Goal: Communication & Community: Answer question/provide support

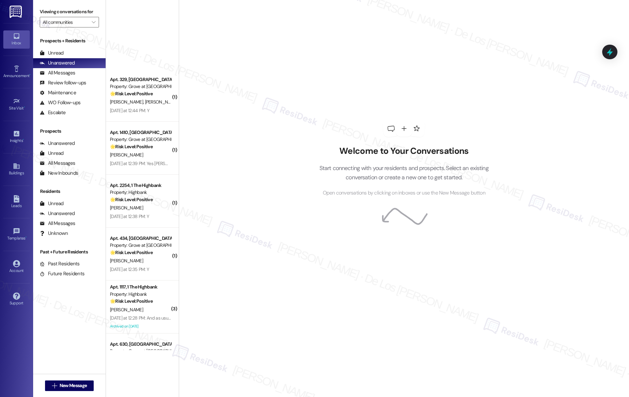
scroll to position [444, 0]
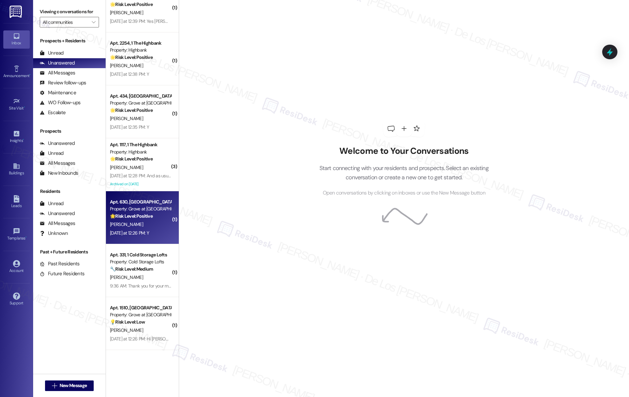
click at [137, 225] on div "[PERSON_NAME]" at bounding box center [140, 224] width 63 height 8
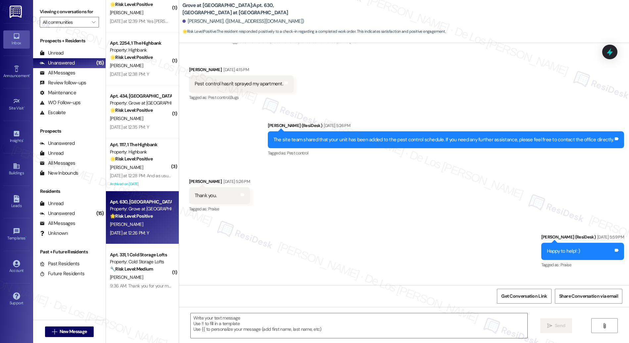
scroll to position [3829, 0]
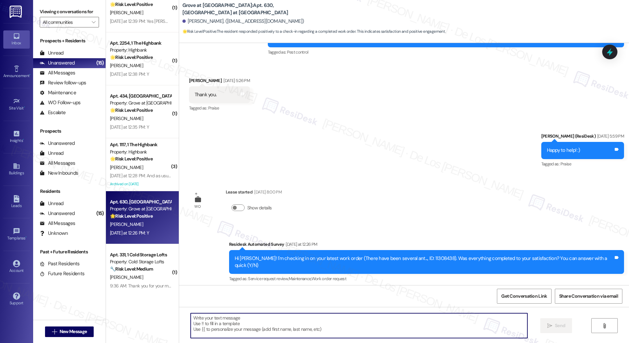
click at [260, 322] on textarea at bounding box center [359, 325] width 337 height 25
paste textarea "We're glad to know you're satisfied with your recent work order. If I may ask..…"
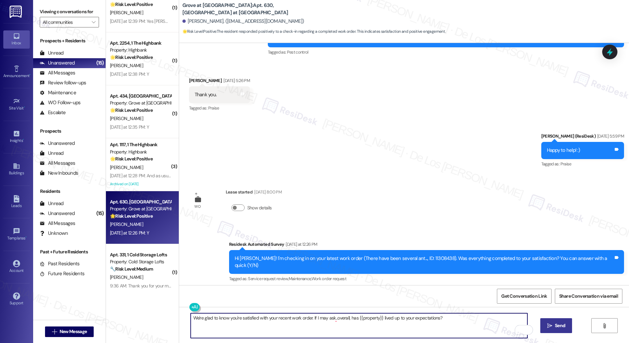
type textarea "We're glad to know you're satisfied with your recent work order. If I may ask..…"
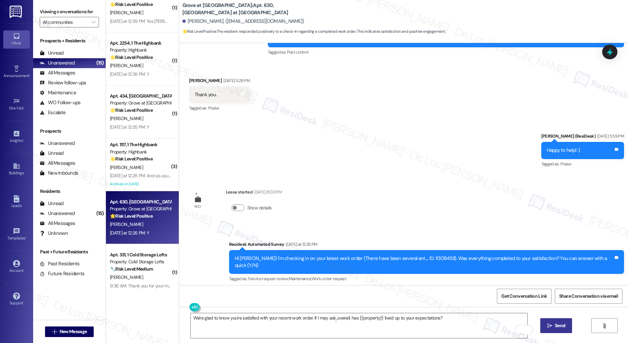
click at [565, 323] on span "Send" at bounding box center [560, 325] width 10 height 7
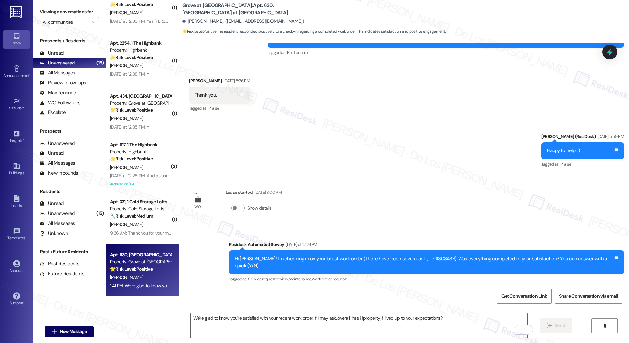
scroll to position [3875, 0]
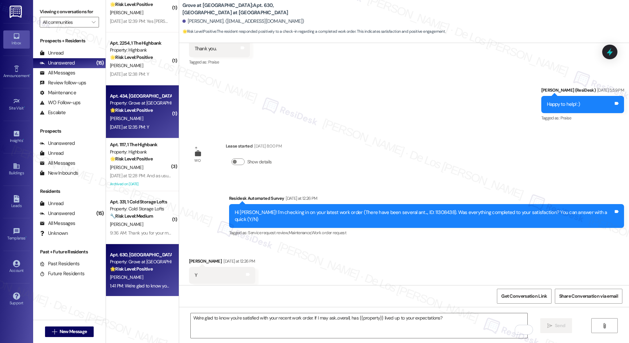
click at [129, 115] on div "R. Risinger" at bounding box center [140, 119] width 63 height 8
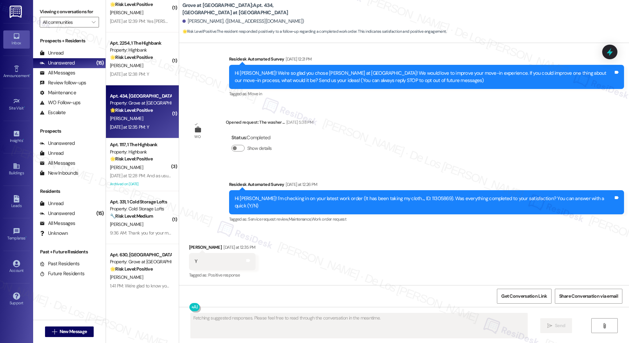
scroll to position [52, 0]
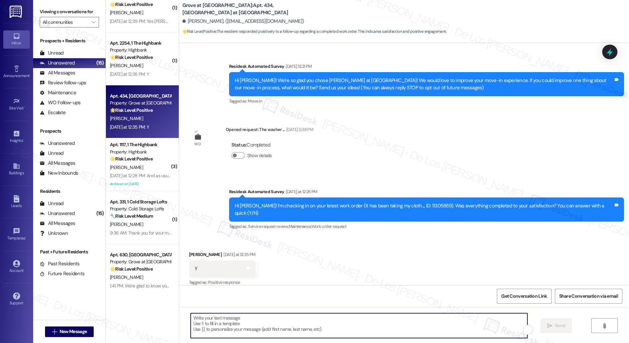
click at [279, 327] on textarea "To enrich screen reader interactions, please activate Accessibility in Grammarl…" at bounding box center [359, 325] width 337 height 25
paste textarea "We're glad to know you're satisfied with your recent work order. If I may ask..…"
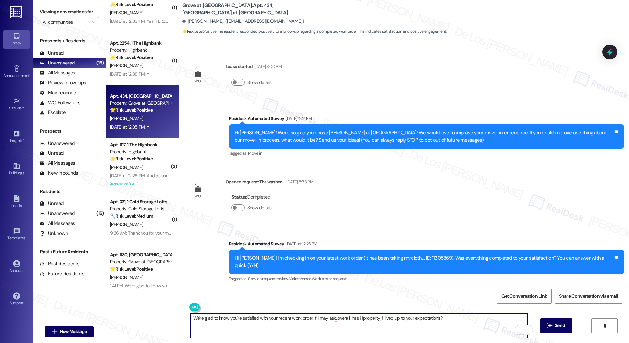
scroll to position [0, 0]
type textarea "We're glad to know you're satisfied with your recent work order. If I may ask..…"
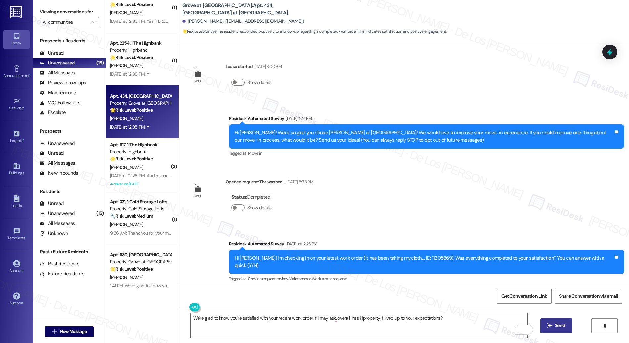
click at [563, 322] on button " Send" at bounding box center [556, 325] width 32 height 15
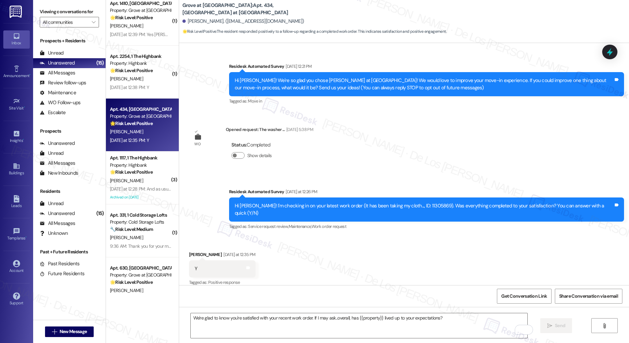
scroll to position [98, 0]
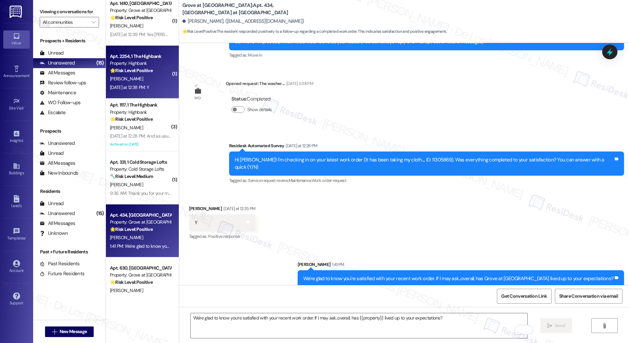
click at [155, 84] on div "Yesterday at 12:38 PM: Y Yesterday at 12:38 PM: Y" at bounding box center [140, 87] width 63 height 8
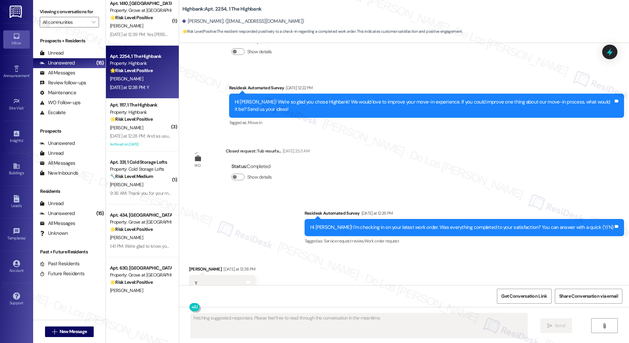
scroll to position [1070, 0]
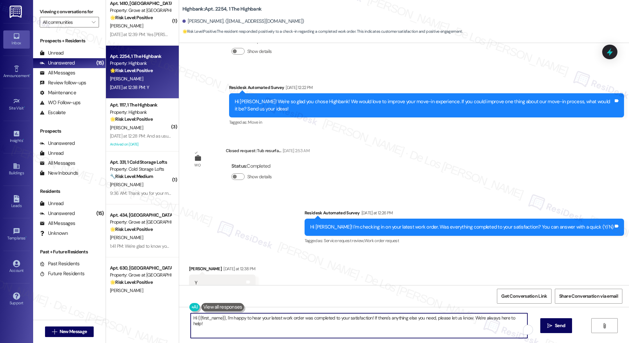
click at [275, 318] on textarea "Hi {{first_name}}, I'm happy to hear your latest work order was completed to yo…" at bounding box center [359, 325] width 337 height 25
paste textarea "We're glad to know you're satisfied with your recent work order. If I may ask..…"
type textarea "We're glad to know you're satisfied with your recent work order. If I may ask..…"
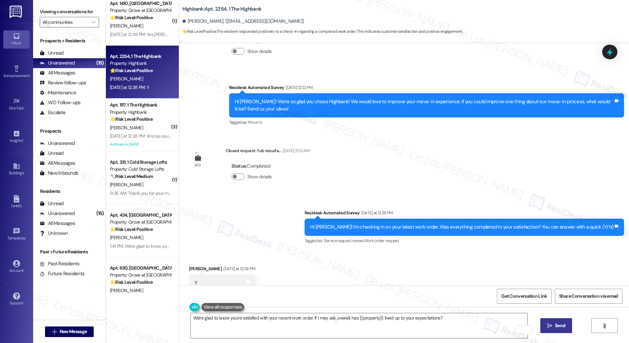
click at [552, 324] on icon "" at bounding box center [549, 325] width 5 height 5
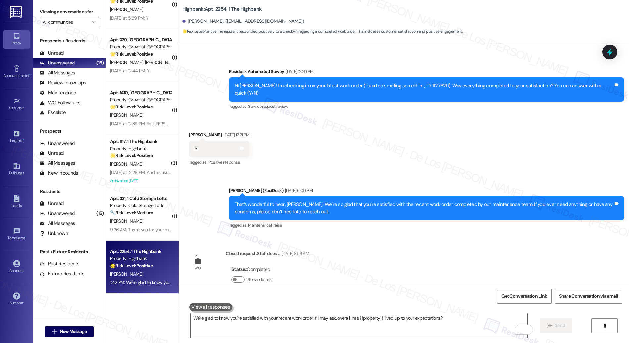
scroll to position [761, 0]
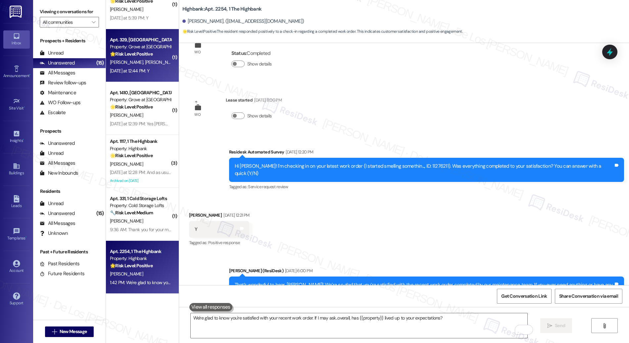
click at [145, 62] on span "M. Fonseca" at bounding box center [161, 62] width 33 height 6
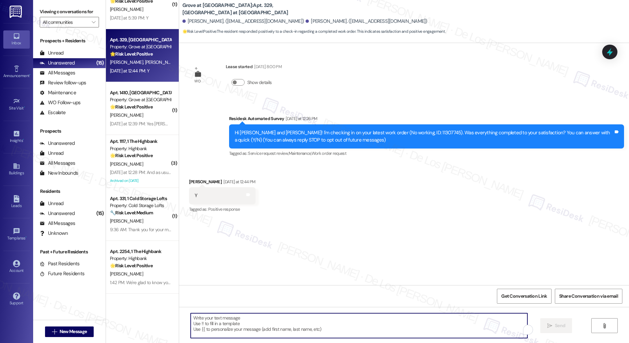
click at [308, 317] on textarea "To enrich screen reader interactions, please activate Accessibility in Grammarl…" at bounding box center [359, 325] width 337 height 25
paste textarea "We're glad to know you're satisfied with your recent work order. If I may ask..…"
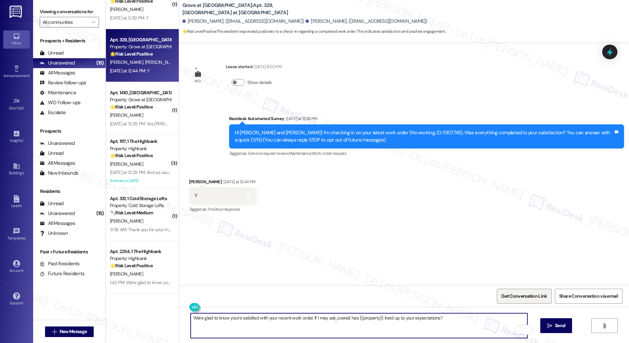
scroll to position [0, 0]
type textarea "We're glad to know you're satisfied with your recent work order. If I may ask..…"
click at [558, 324] on span "Send" at bounding box center [559, 325] width 13 height 7
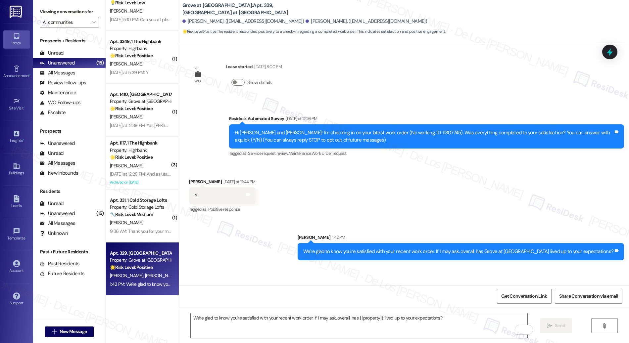
scroll to position [0, 0]
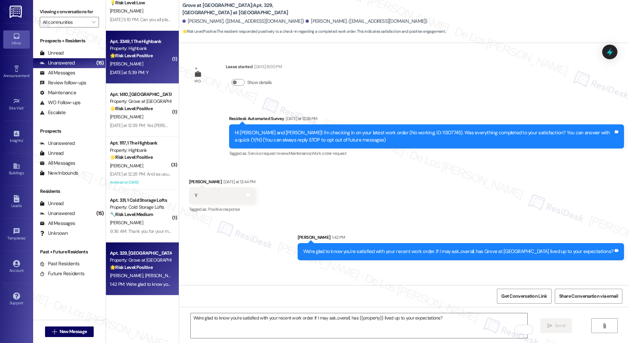
click at [138, 62] on div "D. Hedgemon" at bounding box center [140, 64] width 63 height 8
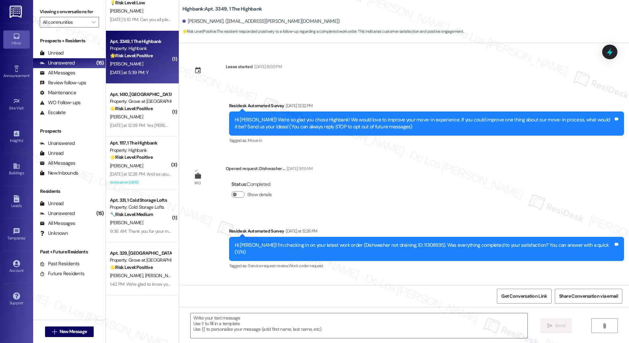
scroll to position [39, 0]
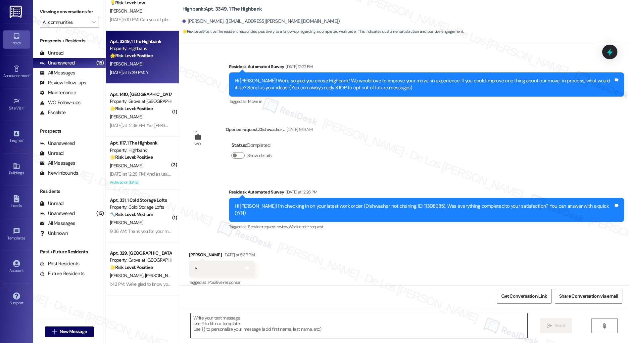
click at [256, 320] on textarea at bounding box center [359, 325] width 337 height 25
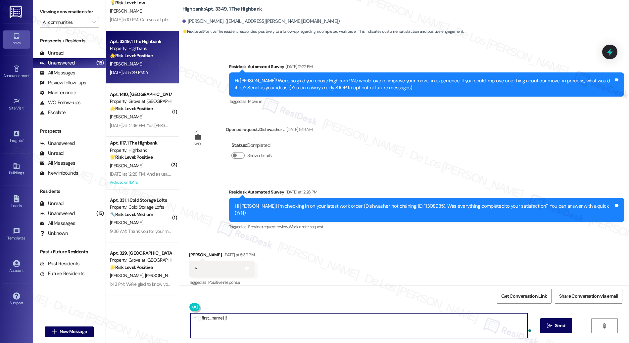
paste textarea "We're glad to know you're satisfied with your recent work order. If I may ask..…"
type textarea "Hi {{first_name}}! We're glad to know you're satisfied with your recent work or…"
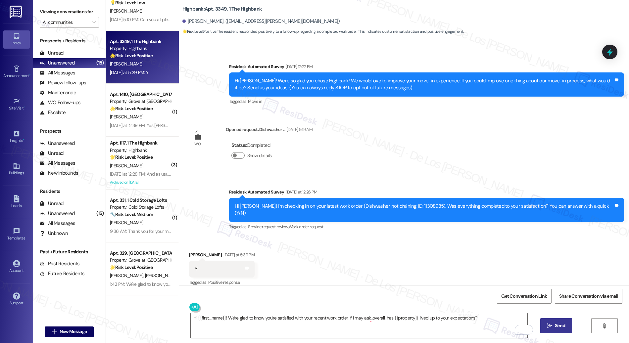
click at [560, 329] on button " Send" at bounding box center [556, 325] width 32 height 15
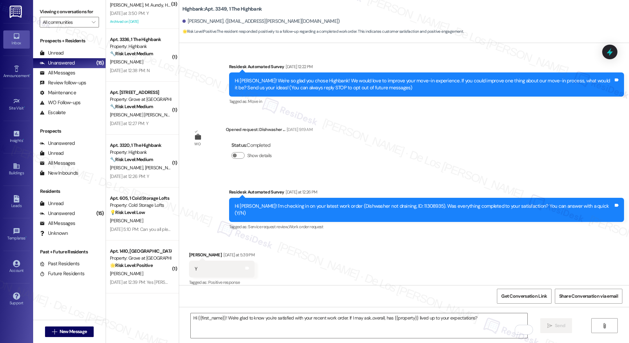
scroll to position [97, 0]
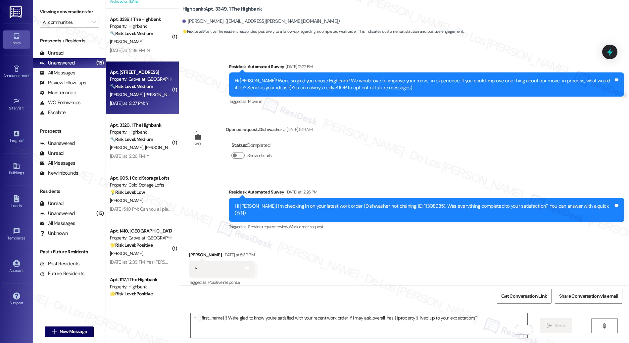
click at [145, 97] on div "[PERSON_NAME] [PERSON_NAME]" at bounding box center [140, 95] width 63 height 8
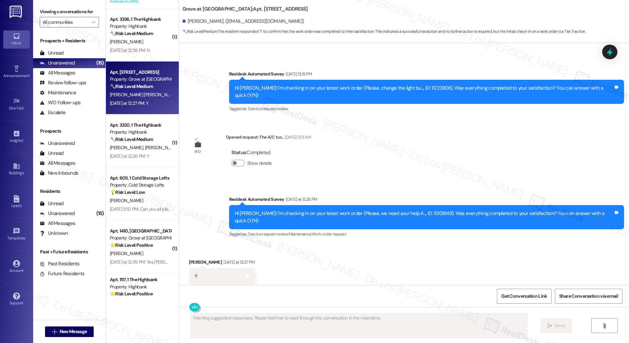
scroll to position [0, 0]
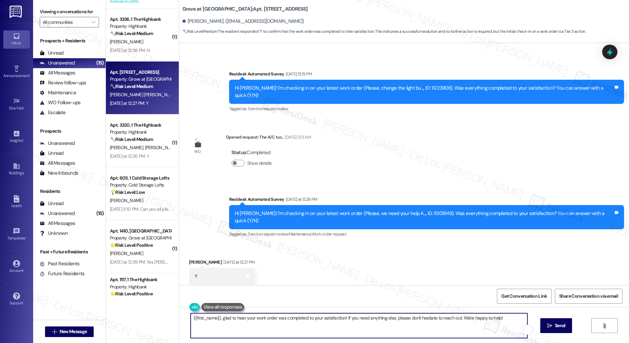
click at [340, 323] on textarea "{{first_name}}, glad to hear your work order was completed to your satisfaction…" at bounding box center [359, 325] width 337 height 25
paste textarea "We're glad to know you're satisfied with your recent work order. If I may ask..…"
type textarea "We're glad to know you're satisfied with your recent work order. If I may ask..…"
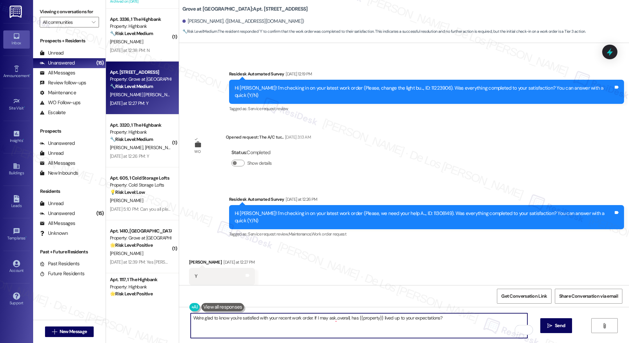
click at [191, 317] on textarea "We're glad to know you're satisfied with your recent work order. If I may ask..…" at bounding box center [359, 325] width 337 height 25
paste textarea "We're glad to know you're satisfied with your recent work order. If I may ask..…"
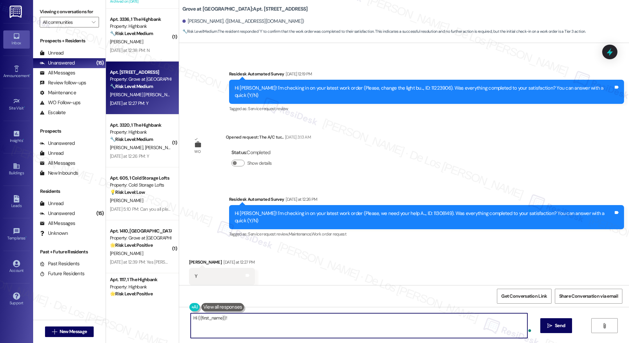
type textarea "Hi {{first_name}}! We're glad to know you're satisfied with your recent work or…"
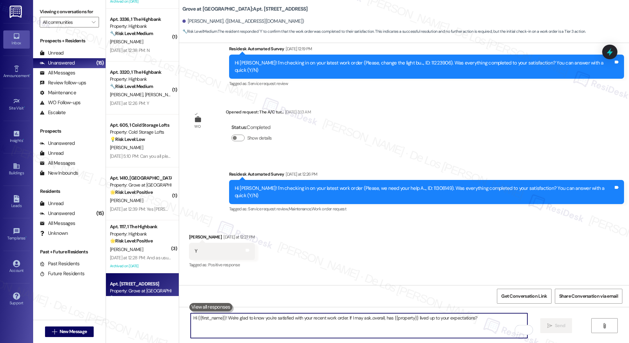
scroll to position [1372, 0]
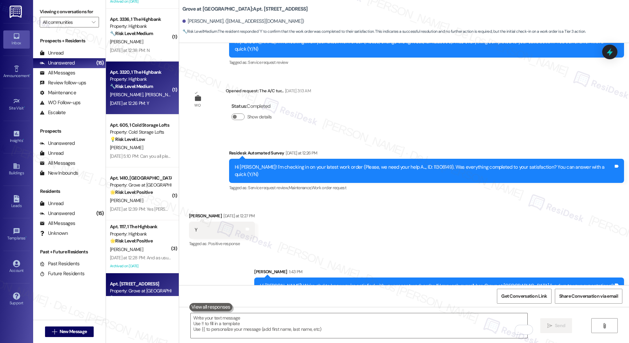
click at [137, 90] on div "Apt. 3320, 1 The Highbank Property: Highbank 🔧 Risk Level: Medium This is a fol…" at bounding box center [140, 79] width 63 height 23
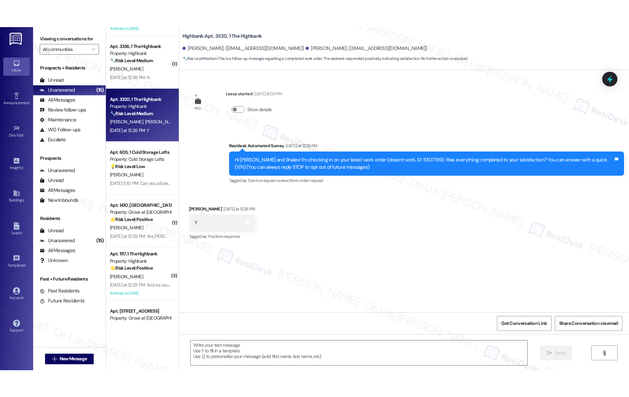
scroll to position [0, 0]
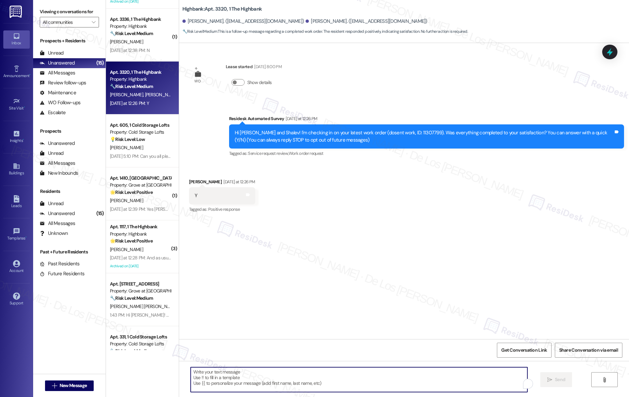
click at [319, 382] on textarea "To enrich screen reader interactions, please activate Accessibility in Grammarl…" at bounding box center [359, 379] width 337 height 25
paste textarea "We're glad to know you're satisfied with your recent work order. If I may ask..…"
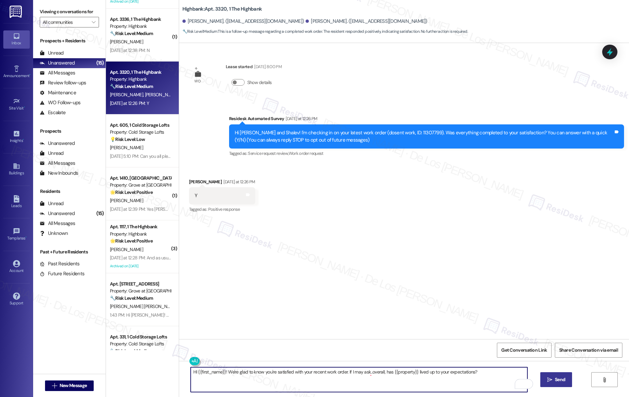
type textarea "HI {{first_name}}! We're glad to know you're satisfied with your recent work or…"
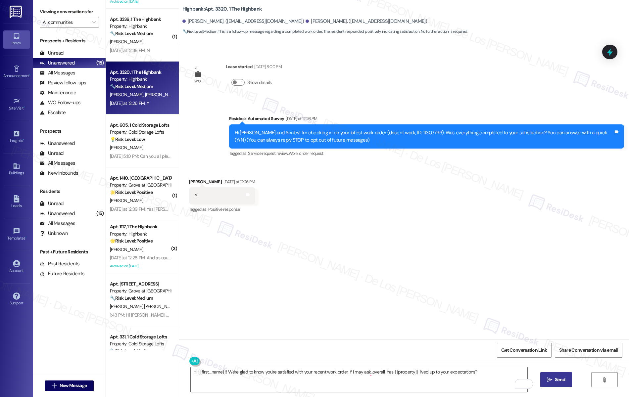
click at [559, 381] on span "Send" at bounding box center [559, 379] width 13 height 7
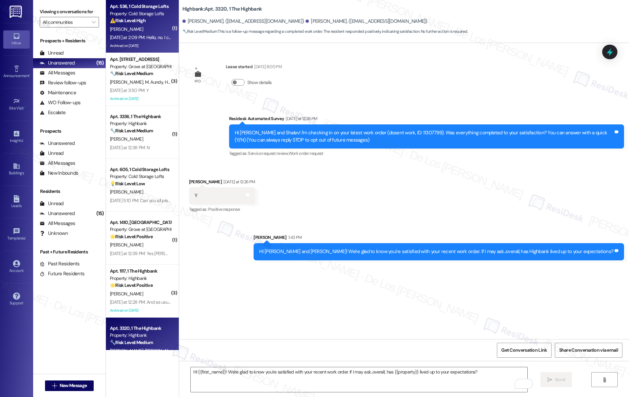
click at [141, 48] on div "Archived on [DATE]" at bounding box center [140, 46] width 63 height 8
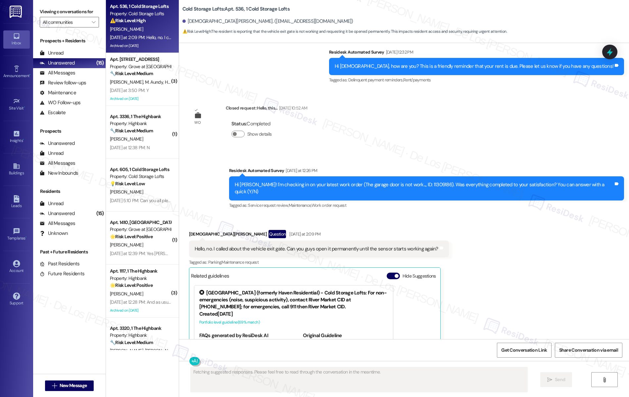
scroll to position [8704, 0]
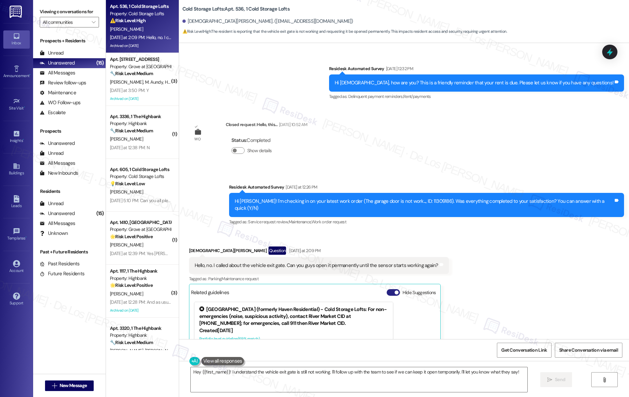
click at [395, 291] on span "button" at bounding box center [397, 293] width 4 height 4
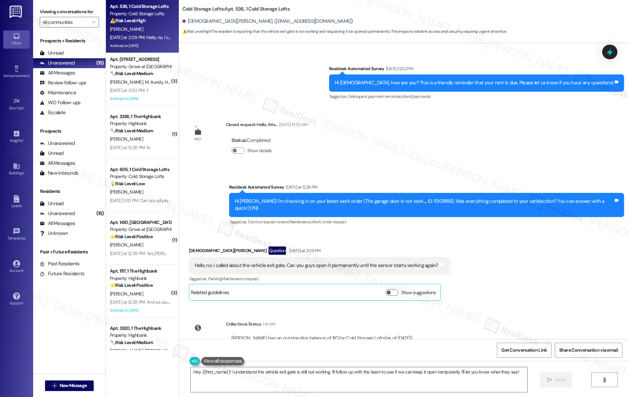
scroll to position [8622, 0]
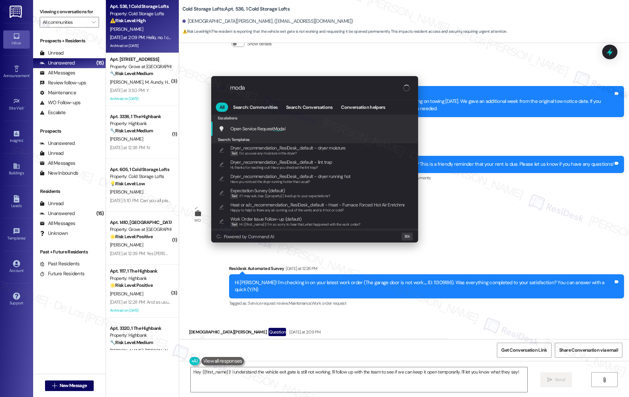
type input "modal"
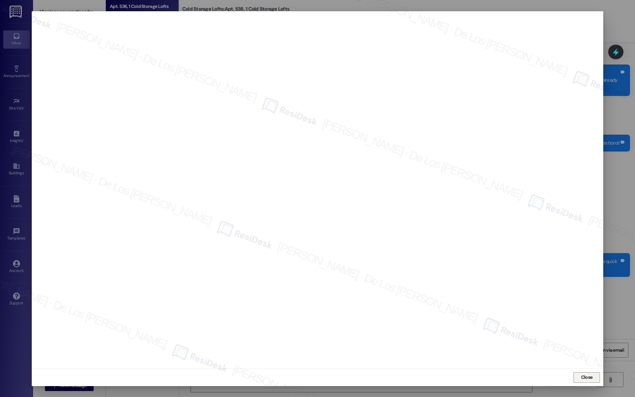
click at [581, 377] on span "Close" at bounding box center [587, 377] width 14 height 7
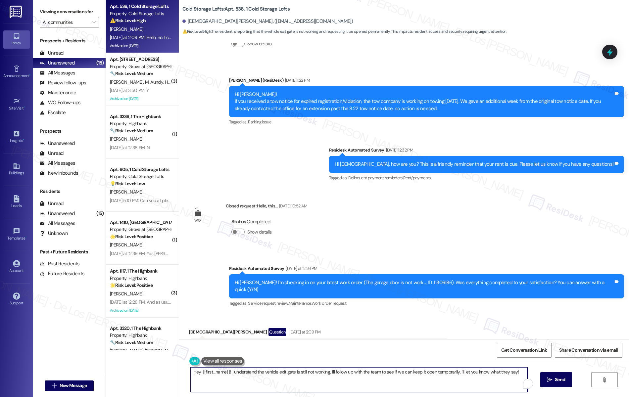
click at [394, 374] on textarea "Hey {{first_name}}! I understand the vehicle exit gate is still not working. I'…" at bounding box center [359, 379] width 337 height 25
click at [376, 372] on textarea "Hey {{first_name}}! I understand the vehicle exit gate is still not working. I'…" at bounding box center [359, 379] width 337 height 25
drag, startPoint x: 376, startPoint y: 372, endPoint x: 510, endPoint y: 380, distance: 133.9
click at [510, 380] on textarea "Hey {{first_name}}! I understand the vehicle exit gate is still not working. I'…" at bounding box center [359, 379] width 337 height 25
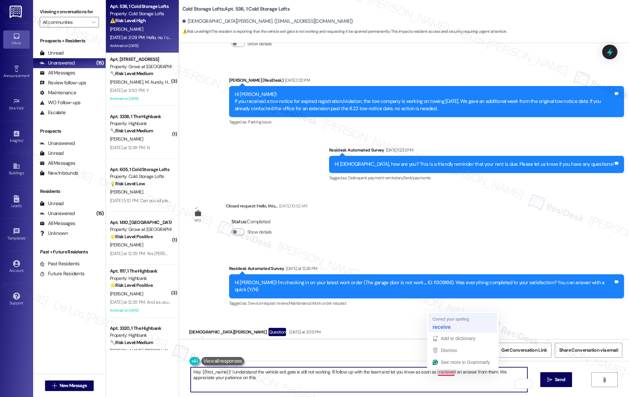
type textarea "Hey {{first_name}}! I understand the vehicle exit gate is still not working. I'…"
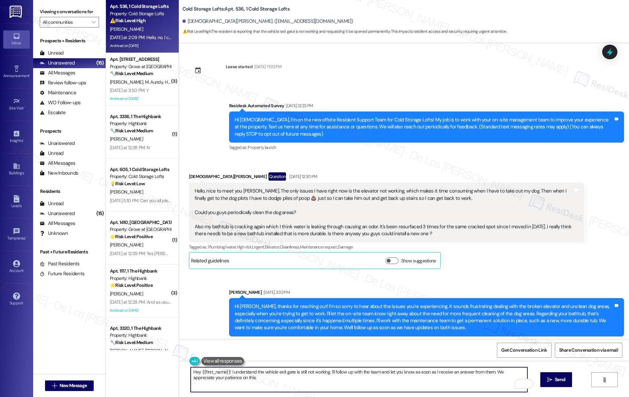
scroll to position [8622, 0]
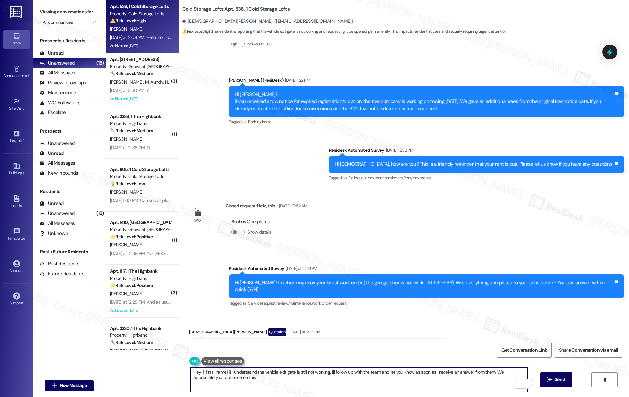
type textarea "Hey {{first_name}}! I understand the vehicle exit gate is still not working. I'…"
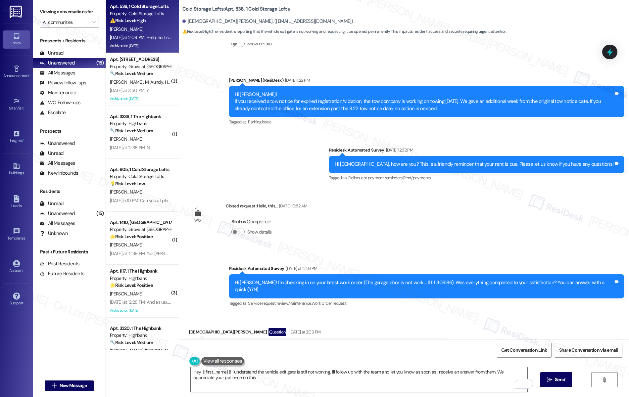
click at [552, 381] on icon "" at bounding box center [549, 379] width 5 height 5
click at [276, 344] on div "Hello, no. I called about the vehicle exit gate. Can you guys open it permanent…" at bounding box center [317, 347] width 244 height 7
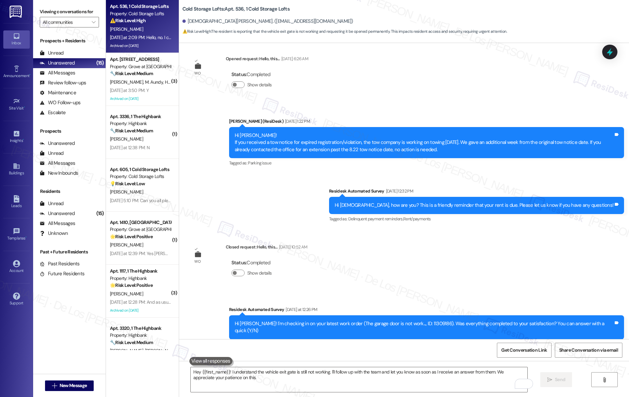
scroll to position [8561, 0]
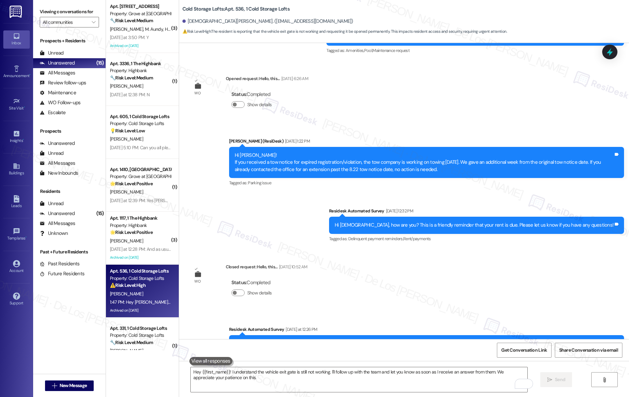
drag, startPoint x: 278, startPoint y: 298, endPoint x: 246, endPoint y: 300, distance: 32.2
copy div "ehicle exit gate."
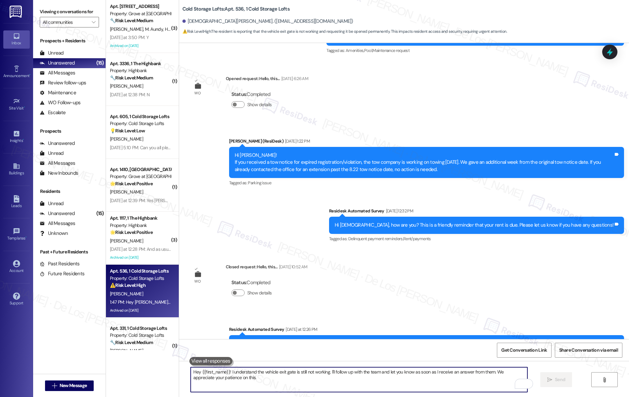
drag, startPoint x: 328, startPoint y: 381, endPoint x: 357, endPoint y: 379, distance: 28.5
click at [329, 381] on textarea "Hey {{first_name}}! I understand the vehicle exit gate is still not working. I'…" at bounding box center [359, 379] width 337 height 25
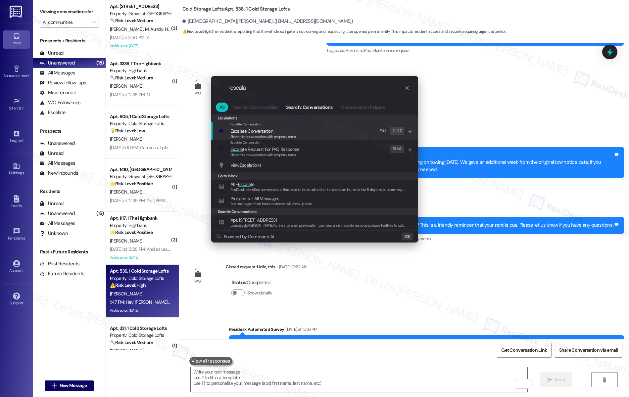
type input "escala"
click at [282, 132] on span "Escala te Conversation" at bounding box center [263, 130] width 66 height 7
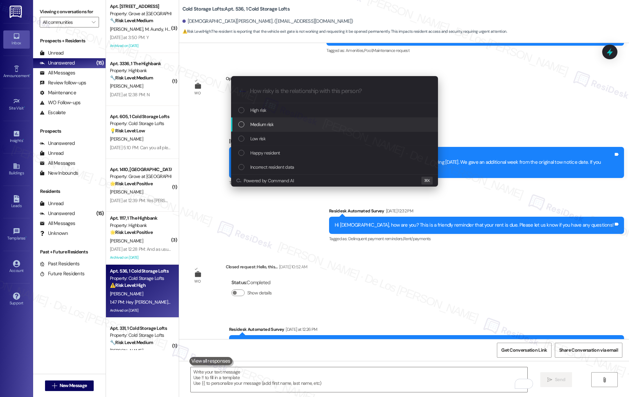
click at [283, 128] on div "Medium risk" at bounding box center [335, 124] width 194 height 7
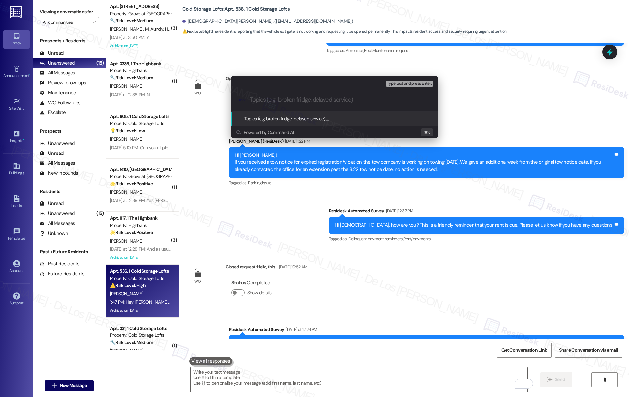
paste input "ehicle exit gate."
click at [250, 98] on input "ehicle exit gate." at bounding box center [337, 99] width 174 height 7
type input "Vehicle exit gate - asking if we can open permanently until the sensor is worki…"
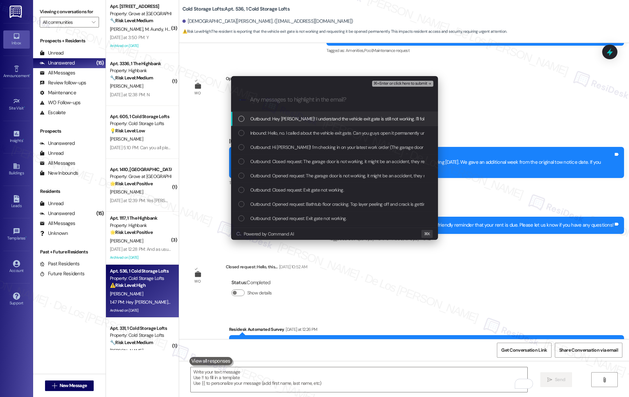
scroll to position [0, 0]
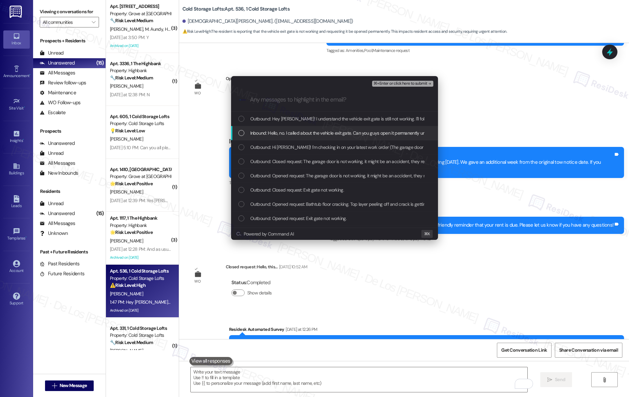
click at [281, 138] on div "Inbound: Hello, no. I called about the vehicle exit gate. Can you guys open it …" at bounding box center [334, 133] width 207 height 14
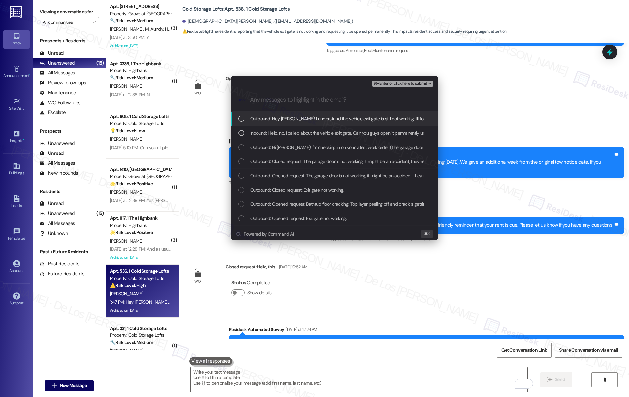
click at [412, 86] on span "⌘+Enter or click here to submit" at bounding box center [400, 83] width 54 height 5
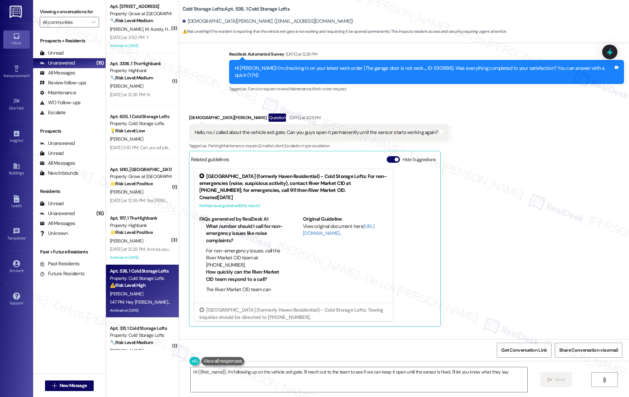
type textarea "Hi {{first_name}}, I'm following up on the vehicle exit gate. I'll reach out to…"
